Goal: Check status: Check status

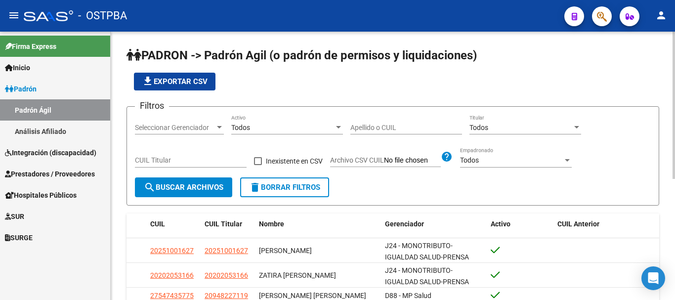
click at [217, 123] on div "Seleccionar Gerenciador Seleccionar Gerenciador" at bounding box center [179, 125] width 89 height 20
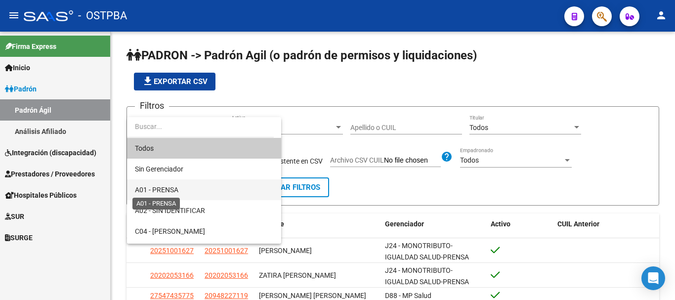
click at [171, 190] on span "A01 - PRENSA" at bounding box center [156, 190] width 43 height 8
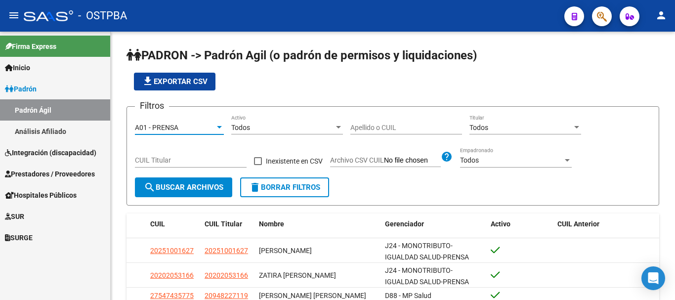
click at [24, 213] on span "SUR" at bounding box center [14, 216] width 19 height 11
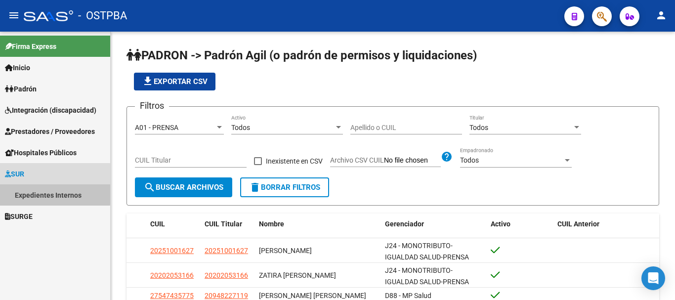
click at [37, 192] on link "Expedientes Internos" at bounding box center [55, 194] width 110 height 21
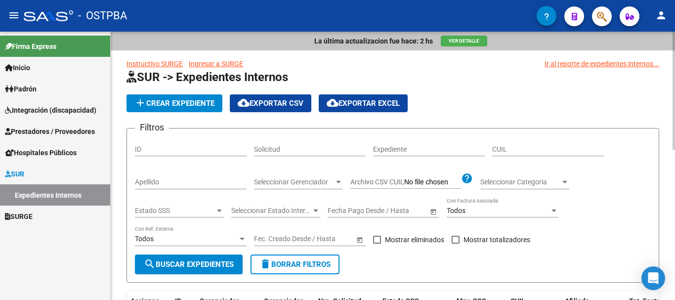
click at [155, 182] on input "Apellido" at bounding box center [191, 182] width 112 height 8
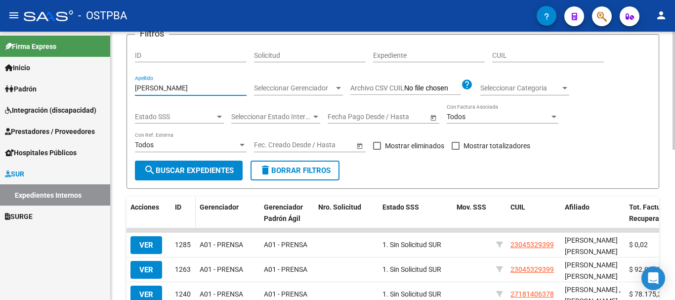
scroll to position [99, 0]
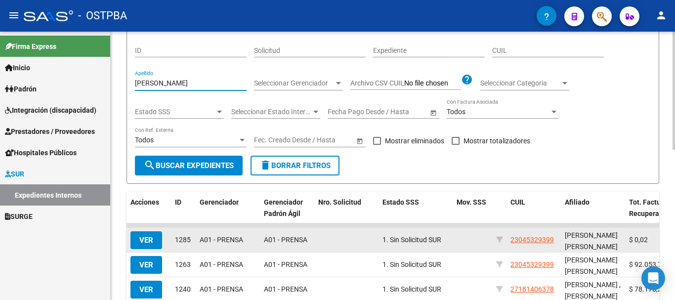
type input "[PERSON_NAME]"
click at [150, 239] on span "VER" at bounding box center [146, 240] width 14 height 9
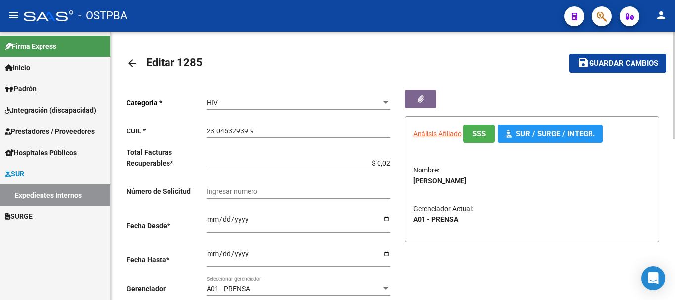
click at [133, 60] on mat-icon "arrow_back" at bounding box center [132, 63] width 12 height 12
